Goal: Task Accomplishment & Management: Manage account settings

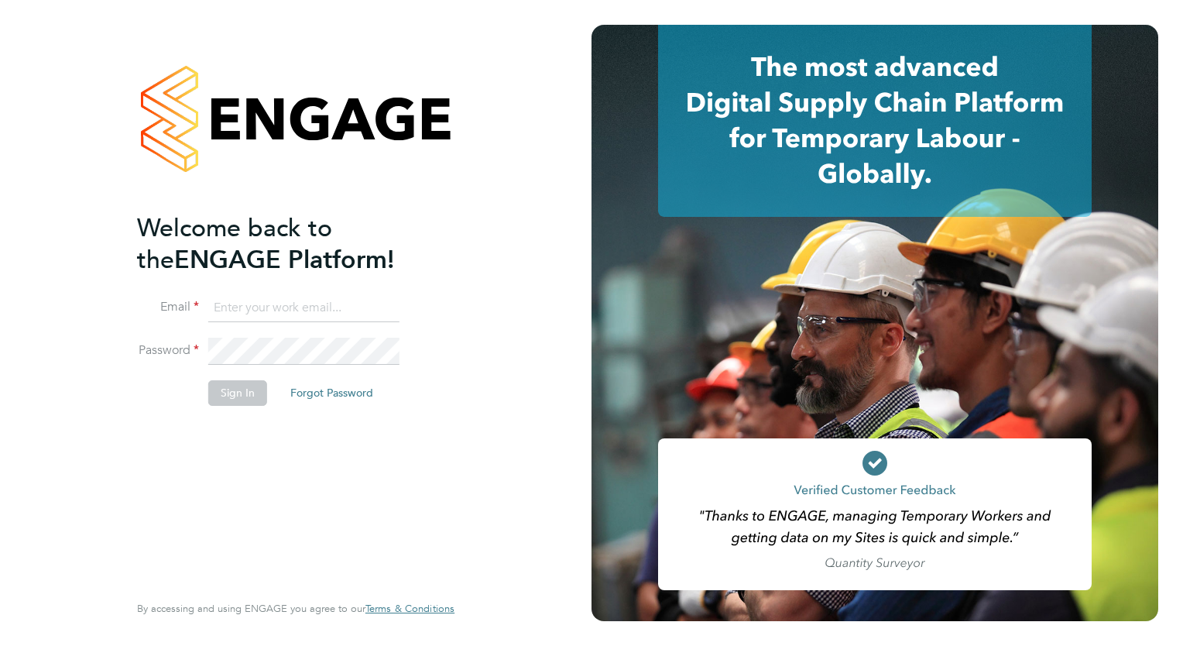
type input "tom.morgan@buildrec.com"
click at [223, 393] on button "Sign In" at bounding box center [237, 392] width 59 height 25
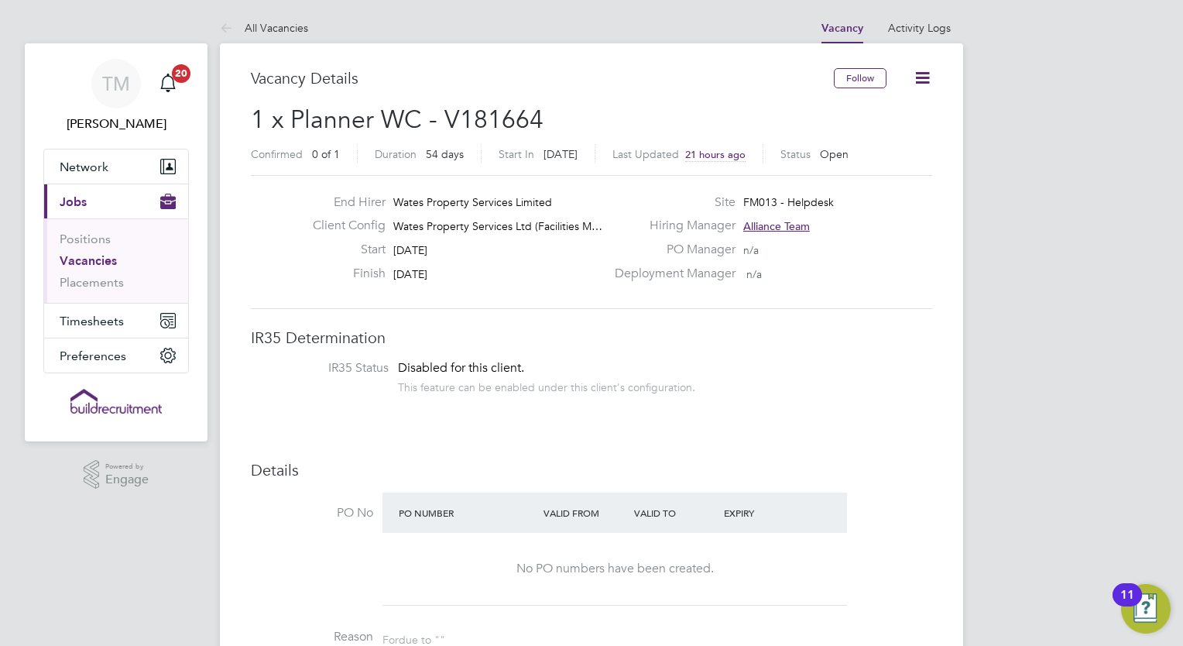
click at [75, 261] on link "Vacancies" at bounding box center [88, 260] width 57 height 15
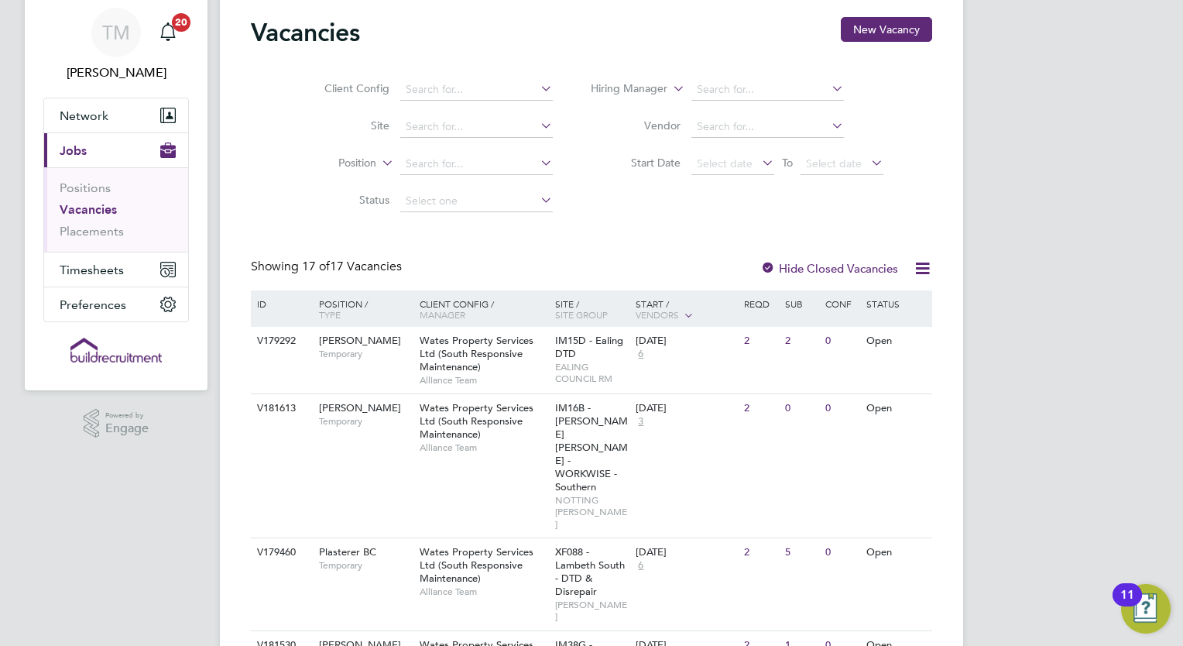
scroll to position [77, 0]
